Goal: Task Accomplishment & Management: Use online tool/utility

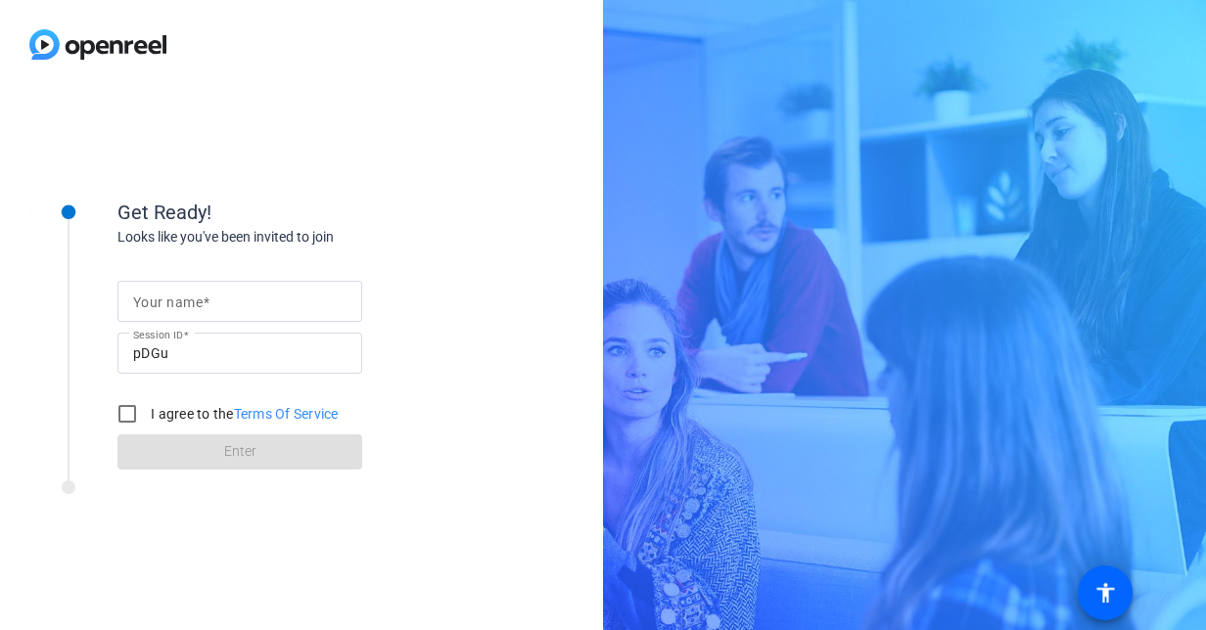
click at [231, 301] on input "Your name" at bounding box center [239, 301] width 213 height 23
type input "Sandra Lee"
drag, startPoint x: 132, startPoint y: 406, endPoint x: 142, endPoint y: 411, distance: 10.9
click at [133, 406] on input "I agree to the Terms Of Service" at bounding box center [127, 413] width 39 height 39
checkbox input "true"
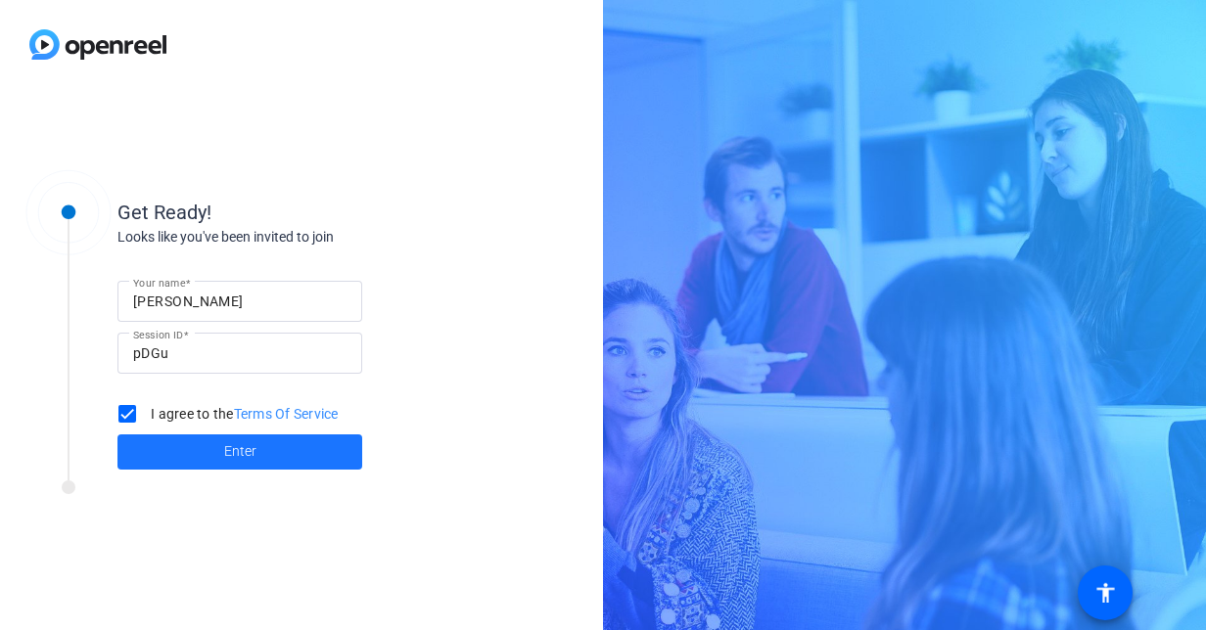
click at [270, 453] on span at bounding box center [239, 452] width 245 height 47
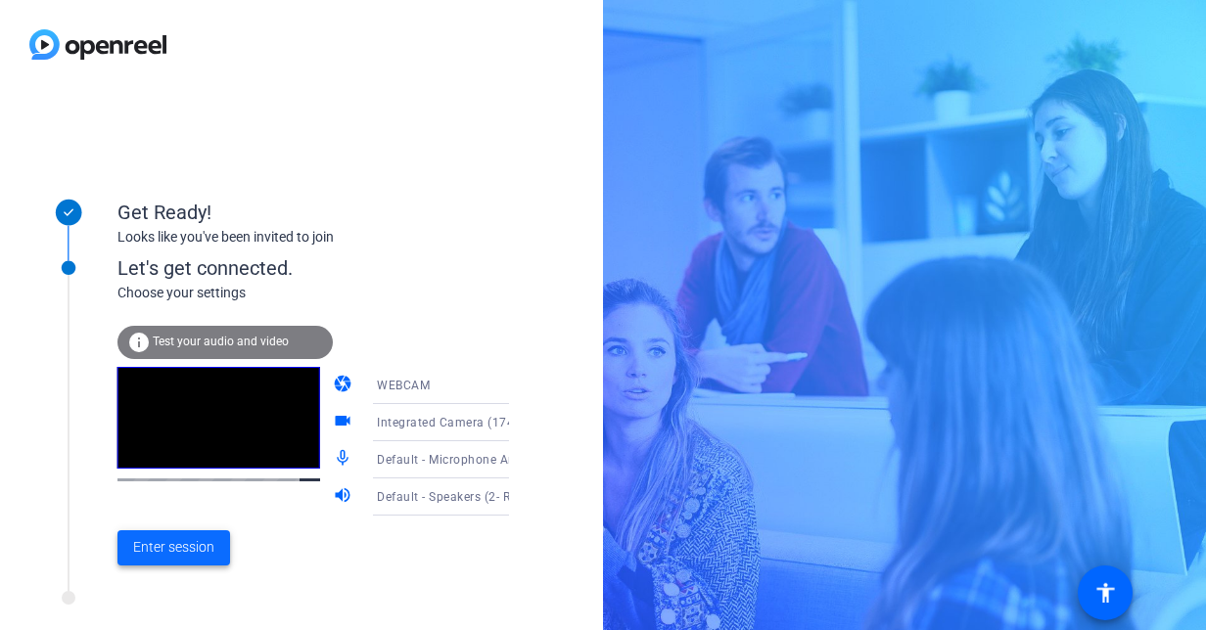
click at [168, 554] on span "Enter session" at bounding box center [173, 547] width 81 height 21
